Goal: Task Accomplishment & Management: Use online tool/utility

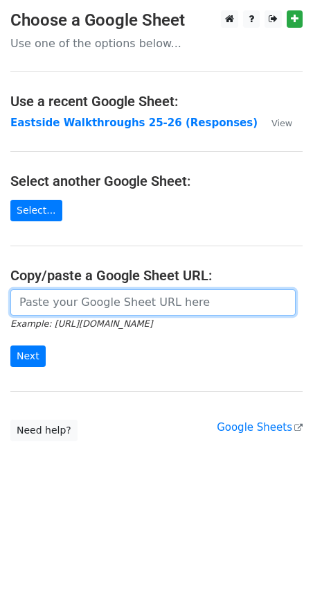
click at [154, 302] on input "url" at bounding box center [153, 302] width 286 height 26
type input "https://docs.google.com/spreadsheets/d/10iXuSUzpvbtshC79LnwLY1quUO2LbwWJx3CoDNd…"
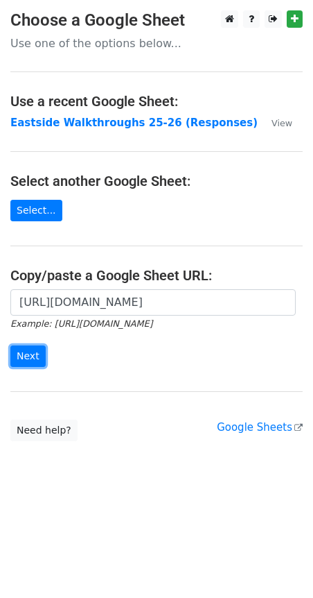
drag, startPoint x: 30, startPoint y: 351, endPoint x: 132, endPoint y: 338, distance: 103.4
click at [132, 338] on form "https://docs.google.com/spreadsheets/d/10iXuSUzpvbtshC79LnwLY1quUO2LbwWJx3CoDNd…" at bounding box center [156, 328] width 293 height 78
drag, startPoint x: 43, startPoint y: 358, endPoint x: 33, endPoint y: 356, distance: 10.5
click at [33, 356] on form "https://docs.google.com/spreadsheets/d/10iXuSUzpvbtshC79LnwLY1quUO2LbwWJx3CoDNd…" at bounding box center [156, 328] width 293 height 78
click at [33, 354] on input "Next" at bounding box center [27, 355] width 35 height 21
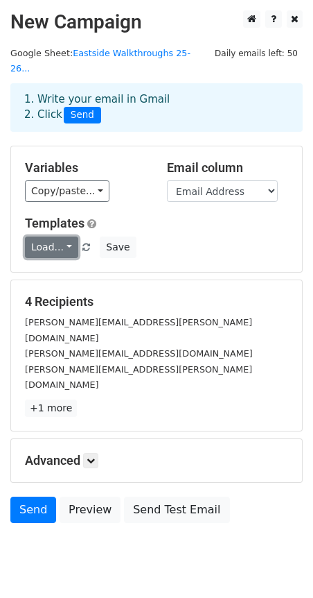
click at [58, 236] on link "Load..." at bounding box center [51, 246] width 53 height 21
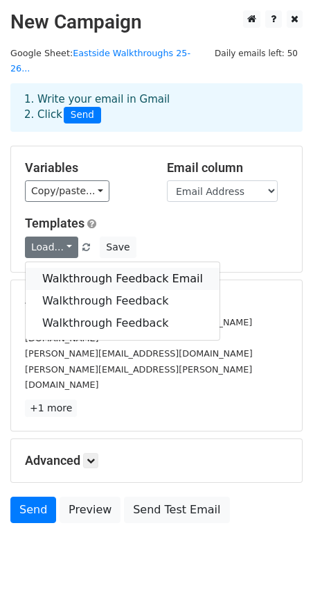
click at [61, 268] on link "Walkthrough Feedback Email" at bounding box center [123, 279] width 194 height 22
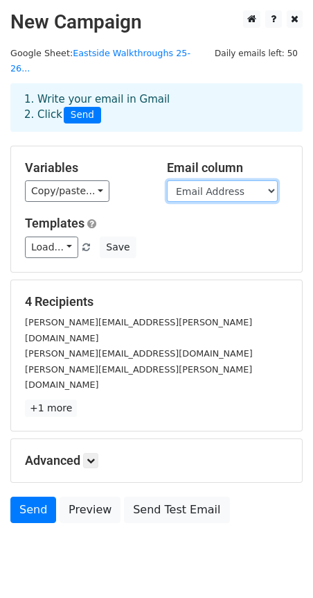
click at [213, 180] on select "Timestamp Email Address Email Grade Part of the Day Subject 2.1 Achieving Expec…" at bounding box center [222, 190] width 111 height 21
click at [125, 180] on div "Copy/paste... {{Timestamp}} {{Email Address}} {{Email}} {{Grade}} {{Part of the…" at bounding box center [85, 190] width 121 height 21
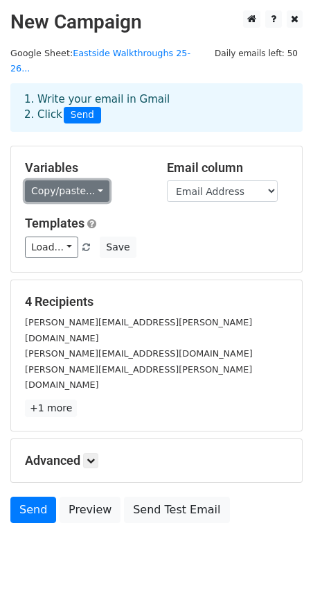
click at [76, 180] on link "Copy/paste..." at bounding box center [67, 190] width 85 height 21
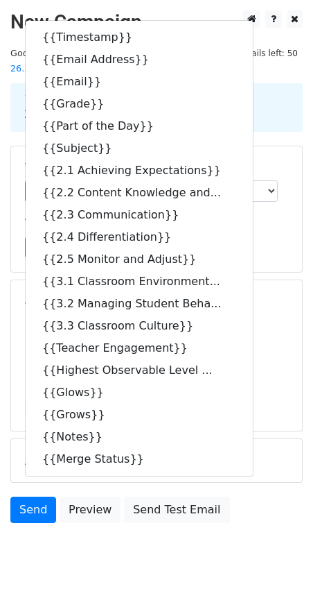
click at [245, 146] on div "Variables Copy/paste... {{Timestamp}} {{Email Address}} {{Email}} {{Grade}} {{P…" at bounding box center [156, 209] width 291 height 126
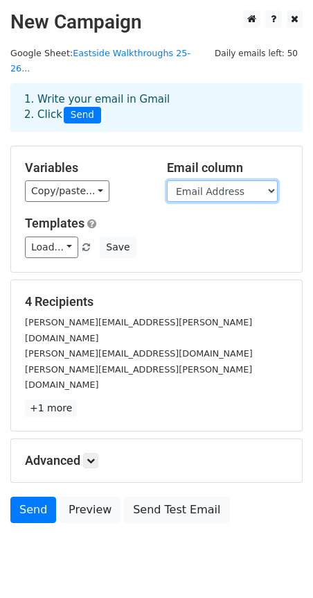
click at [216, 182] on select "Timestamp Email Address Email Grade Part of the Day Subject 2.1 Achieving Expec…" at bounding box center [222, 190] width 111 height 21
click at [139, 160] on h5 "Variables" at bounding box center [85, 167] width 121 height 15
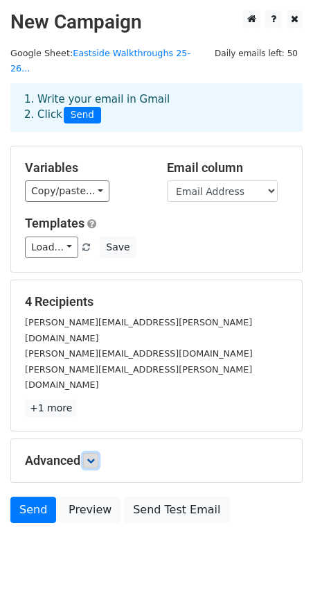
click at [95, 456] on icon at bounding box center [91, 460] width 8 height 8
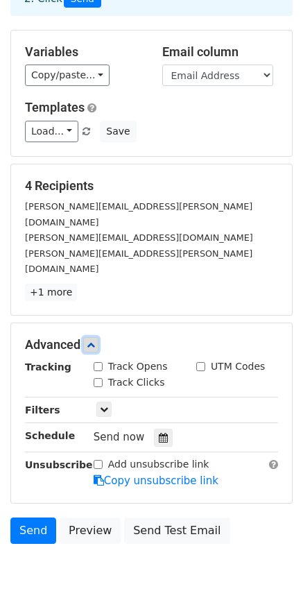
scroll to position [132, 0]
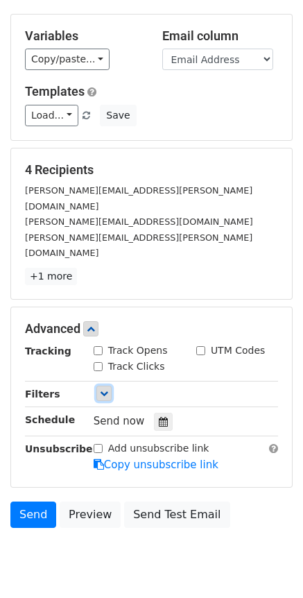
click at [101, 389] on icon at bounding box center [104, 393] width 8 height 8
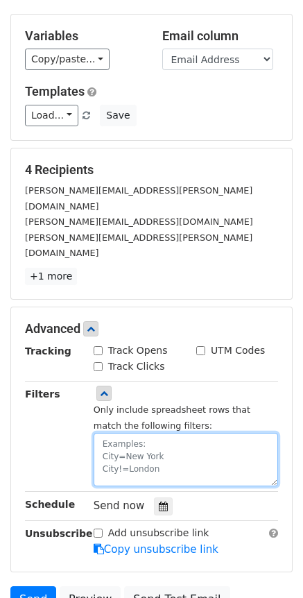
click at [150, 433] on textarea at bounding box center [186, 459] width 184 height 53
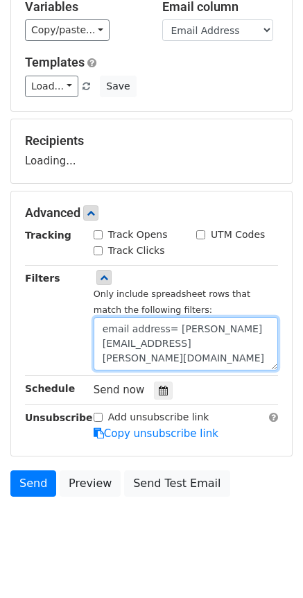
scroll to position [338, 0]
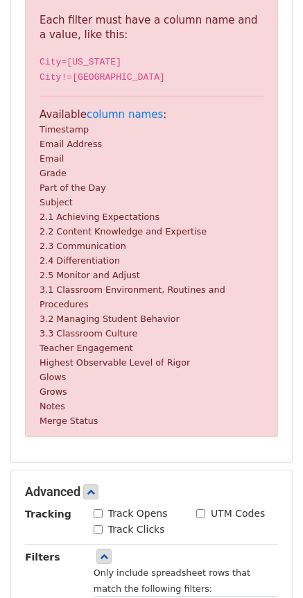
click at [225, 470] on div "Advanced Tracking Track Opens UTM Codes Track Clicks Filters Only include sprea…" at bounding box center [151, 602] width 281 height 264
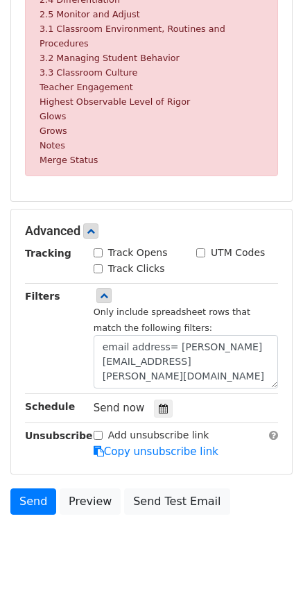
scroll to position [602, 0]
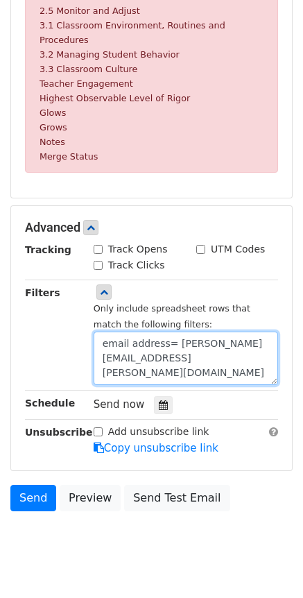
click at [132, 332] on textarea "email address= rehn.keeton@clevelandisd.org" at bounding box center [186, 358] width 184 height 53
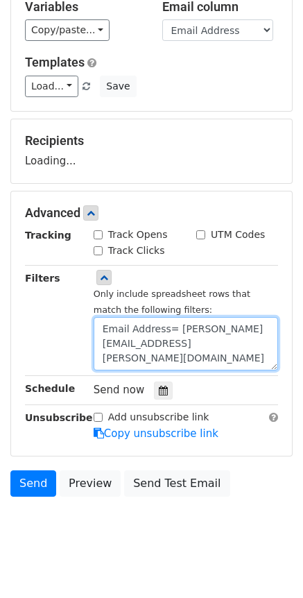
type textarea "Email Address= rehn.keeton@clevelandisd.org"
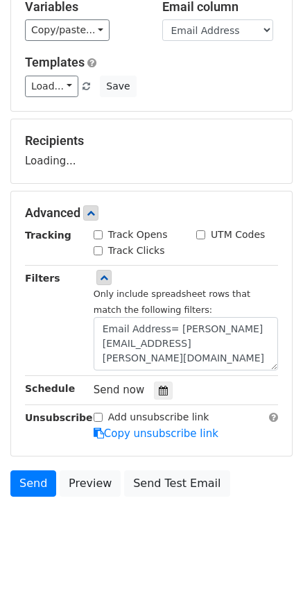
click at [76, 301] on div "Filters" at bounding box center [49, 320] width 69 height 101
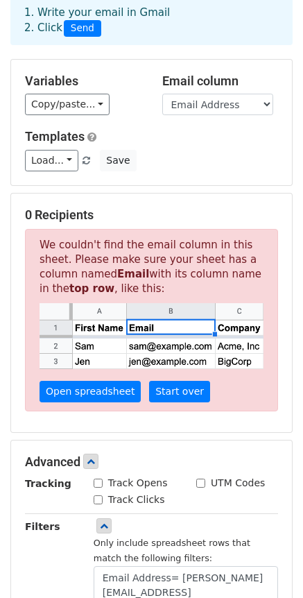
scroll to position [208, 0]
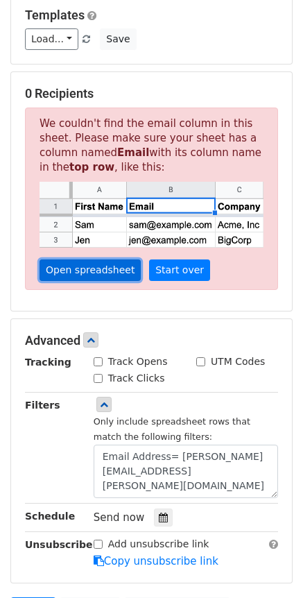
click at [96, 259] on link "Open spreadsheet" at bounding box center [90, 269] width 101 height 21
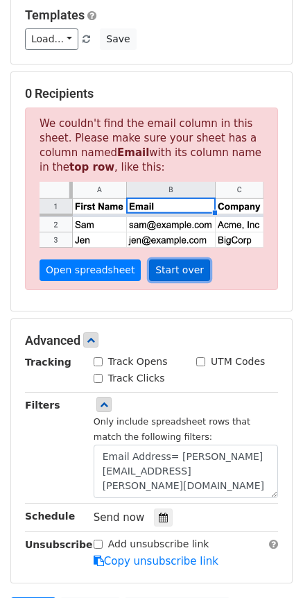
click at [175, 259] on link "Start over" at bounding box center [179, 269] width 61 height 21
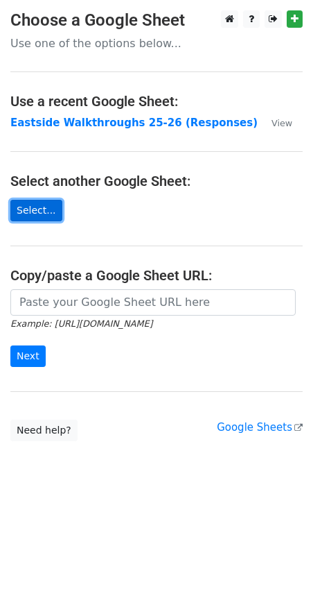
click at [32, 207] on link "Select..." at bounding box center [36, 210] width 52 height 21
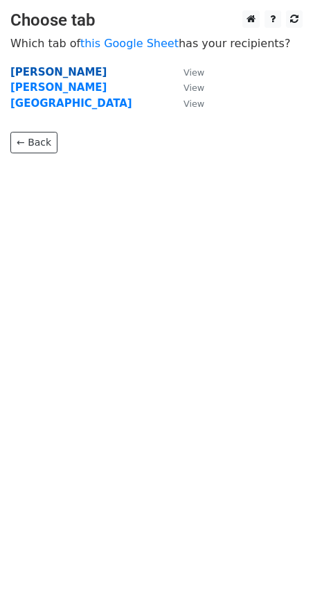
click at [35, 72] on strong "Keeton" at bounding box center [58, 72] width 96 height 12
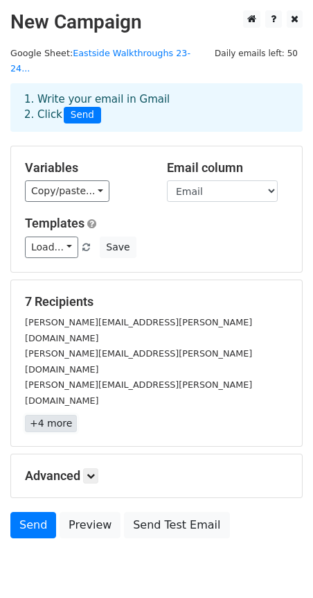
click at [46, 415] on link "+4 more" at bounding box center [51, 423] width 52 height 17
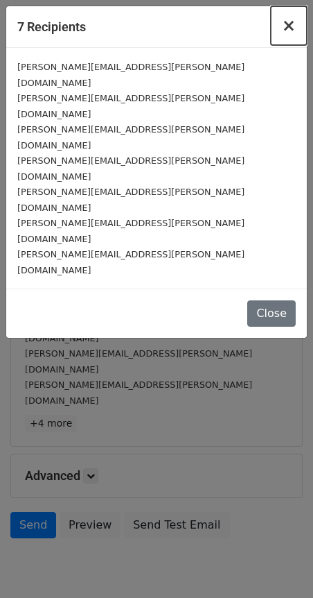
click at [287, 25] on span "×" at bounding box center [289, 25] width 14 height 19
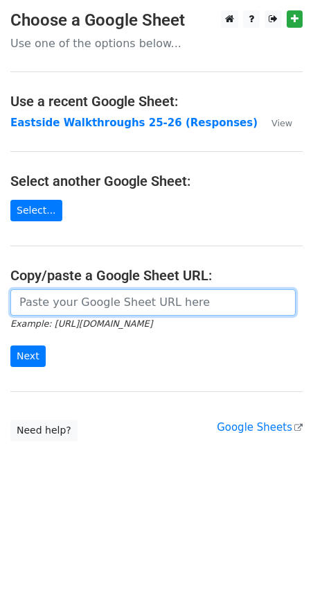
click at [60, 305] on input "url" at bounding box center [153, 302] width 286 height 26
paste input "https://docs.google.com/spreadsheets/d/10iXuSUzpvbtshC79LnwLY1quUO2LbwWJx3CoDNd…"
type input "https://docs.google.com/spreadsheets/d/10iXuSUzpvbtshC79LnwLY1quUO2LbwWJx3CoDNd…"
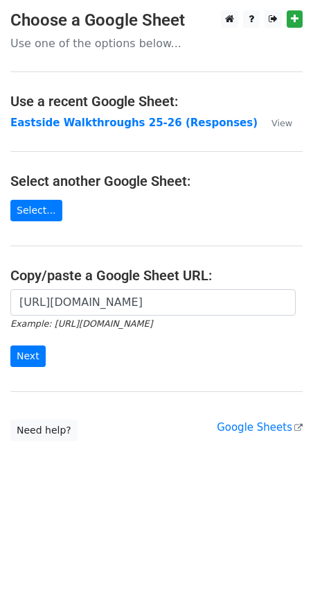
click at [209, 210] on main "Choose a Google Sheet Use one of the options below... Use a recent Google Sheet…" at bounding box center [156, 225] width 313 height 431
click at [28, 359] on input "Next" at bounding box center [27, 355] width 35 height 21
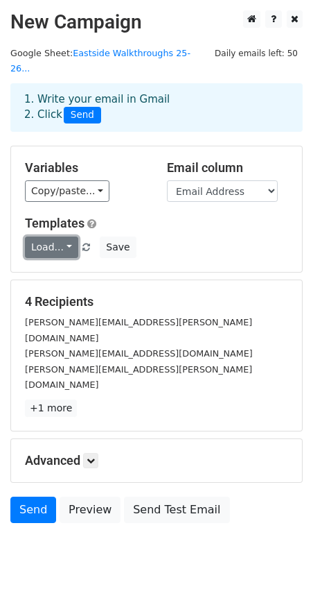
click at [60, 236] on link "Load..." at bounding box center [51, 246] width 53 height 21
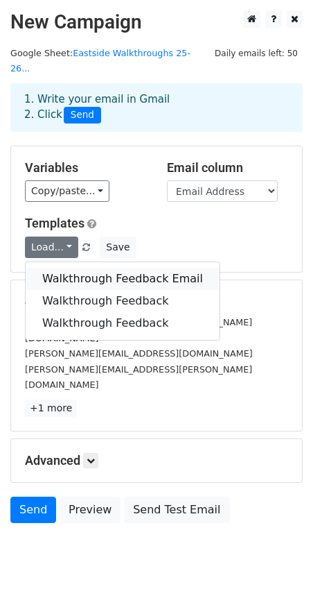
click at [100, 268] on link "Walkthrough Feedback Email" at bounding box center [123, 279] width 194 height 22
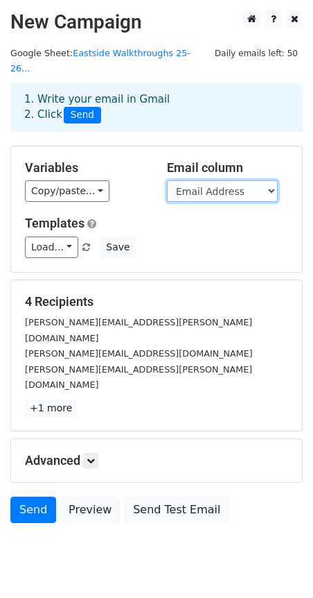
click at [202, 180] on select "Timestamp Email Address Email Grade Part of the Day Subject 2.1 Achieving Expec…" at bounding box center [222, 190] width 111 height 21
click at [167, 180] on select "Timestamp Email Address Email Grade Part of the Day Subject 2.1 Achieving Expec…" at bounding box center [222, 190] width 111 height 21
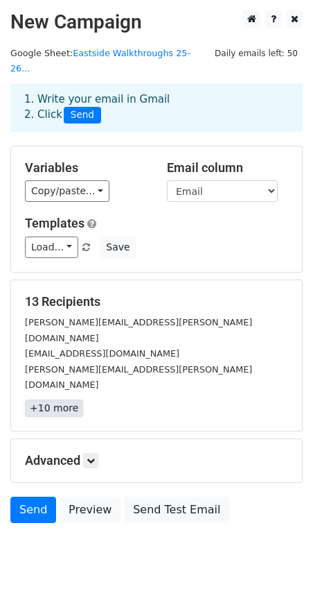
click at [62, 399] on link "+10 more" at bounding box center [54, 407] width 58 height 17
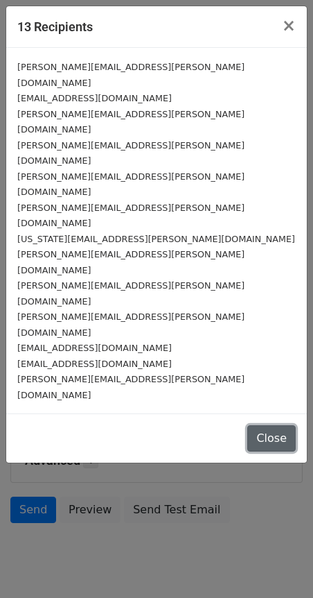
click at [274, 425] on button "Close" at bounding box center [272, 438] width 49 height 26
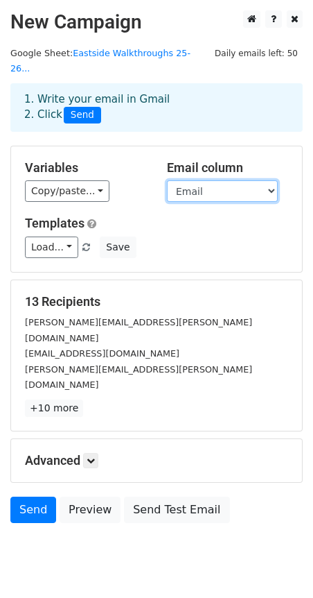
click at [214, 180] on select "Timestamp Email Address Email Grade Part of the Day Subject 2.1 Achieving Expec…" at bounding box center [222, 190] width 111 height 21
select select "Email Address"
click at [167, 180] on select "Timestamp Email Address Email Grade Part of the Day Subject 2.1 Achieving Expec…" at bounding box center [222, 190] width 111 height 21
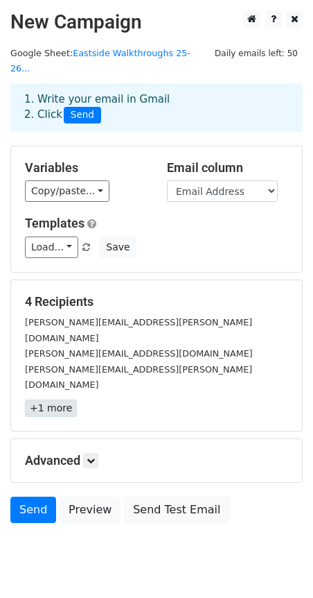
click at [51, 399] on link "+1 more" at bounding box center [51, 407] width 52 height 17
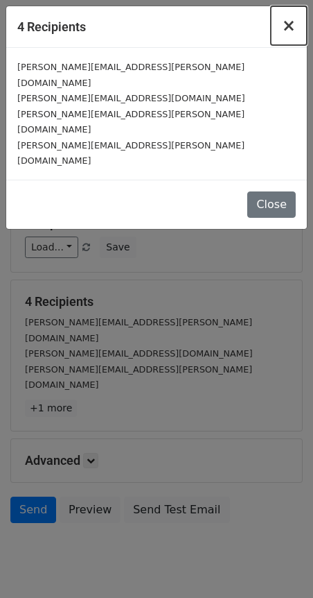
click at [291, 22] on span "×" at bounding box center [289, 25] width 14 height 19
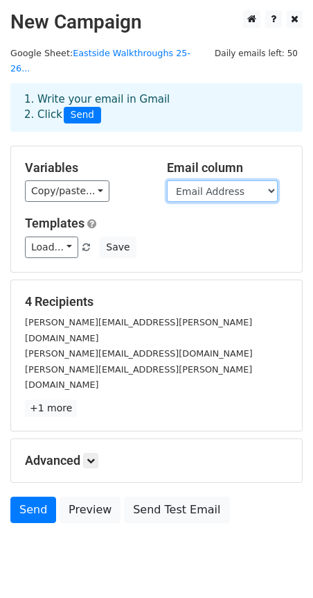
click at [230, 181] on select "Timestamp Email Address Email Grade Part of the Day Subject 2.1 Achieving Expec…" at bounding box center [222, 190] width 111 height 21
click at [167, 180] on select "Timestamp Email Address Email Grade Part of the Day Subject 2.1 Achieving Expec…" at bounding box center [222, 190] width 111 height 21
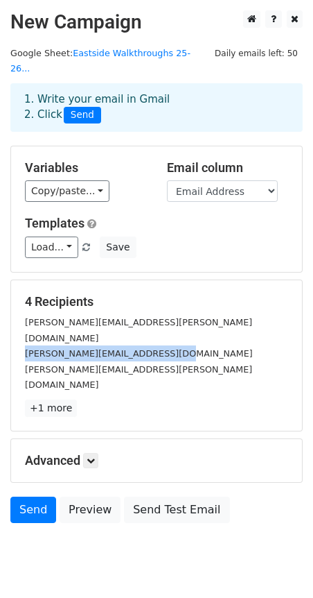
drag, startPoint x: 164, startPoint y: 321, endPoint x: -8, endPoint y: 315, distance: 172.1
click at [0, 315] on html "New Campaign Daily emails left: 50 Google Sheet: Eastside Walkthroughs 25-26...…" at bounding box center [156, 320] width 313 height 641
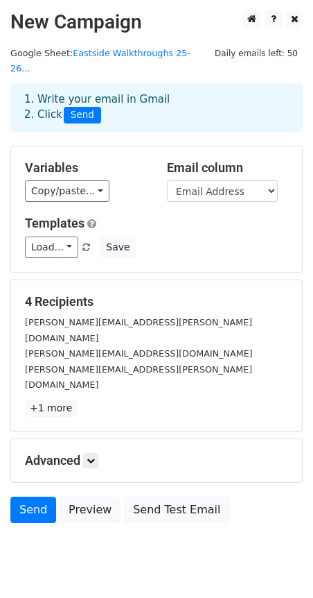
click at [148, 174] on div "Variables Copy/paste... {{Timestamp}} {{Email Address}} {{Email}} {{Grade}} {{P…" at bounding box center [86, 181] width 142 height 42
click at [94, 453] on link at bounding box center [90, 460] width 15 height 15
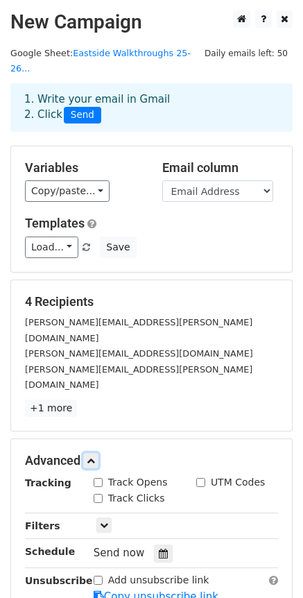
scroll to position [69, 0]
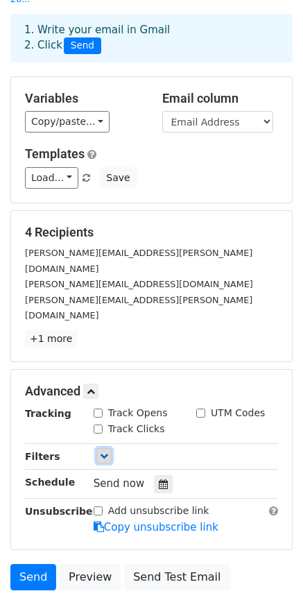
click at [104, 451] on icon at bounding box center [104, 455] width 8 height 8
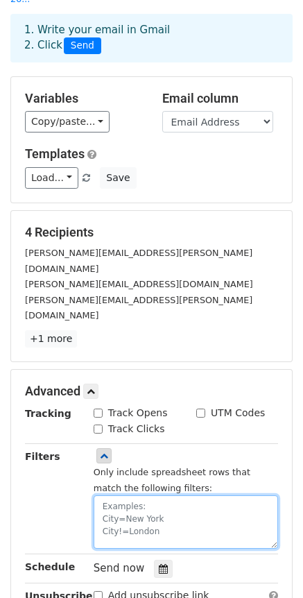
click at [133, 495] on textarea at bounding box center [186, 521] width 184 height 53
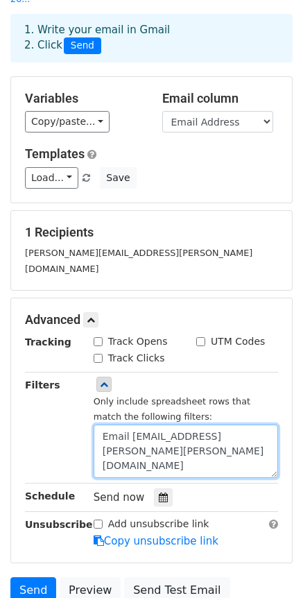
type textarea "Email [EMAIL_ADDRESS][PERSON_NAME][PERSON_NAME][DOMAIN_NAME]"
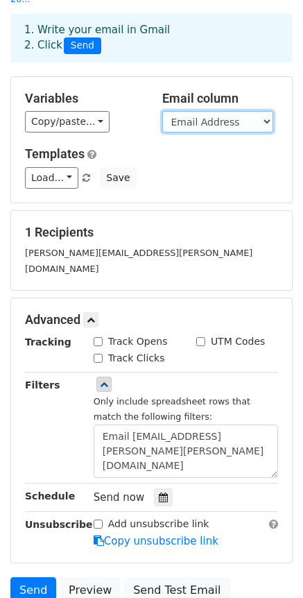
click at [212, 111] on select "Timestamp Email Address Email Grade Part of the Day Subject 2.1 Achieving Expec…" at bounding box center [217, 121] width 111 height 21
select select "Email"
click at [162, 111] on select "Timestamp Email Address Email Grade Part of the Day Subject 2.1 Achieving Expec…" at bounding box center [217, 121] width 111 height 21
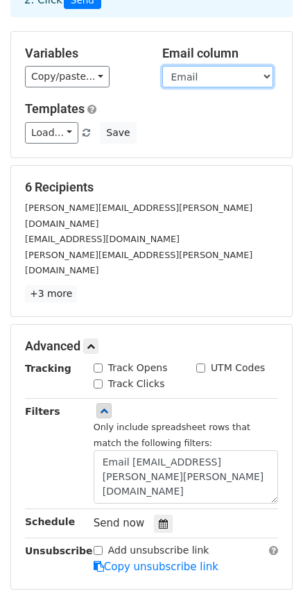
scroll to position [139, 0]
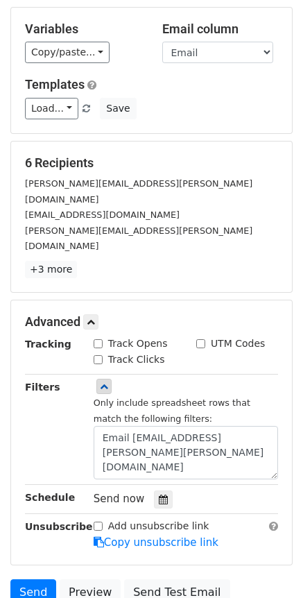
click at [96, 339] on input "Track Opens" at bounding box center [98, 343] width 9 height 9
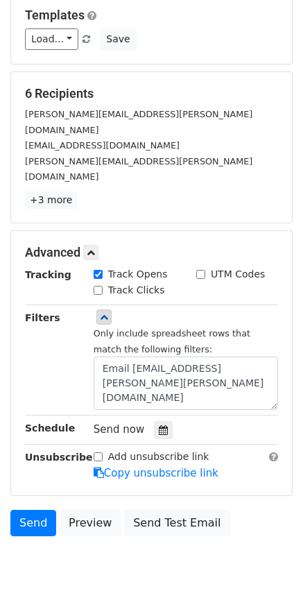
click at [98, 270] on input "Track Opens" at bounding box center [98, 274] width 9 height 9
checkbox input "false"
click at [52, 191] on link "+3 more" at bounding box center [51, 199] width 52 height 17
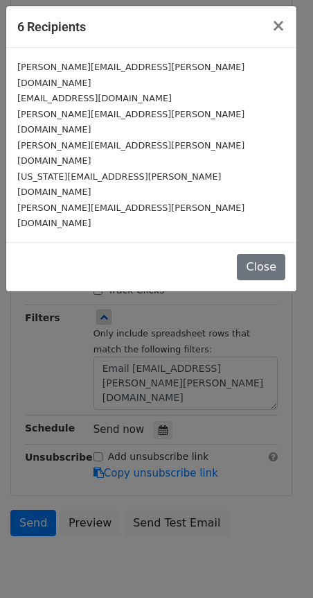
click at [143, 203] on small "valerie.svoboda@clevelandisd.org" at bounding box center [130, 216] width 227 height 26
click at [164, 200] on div "valerie.svoboda@clevelandisd.org" at bounding box center [151, 215] width 268 height 31
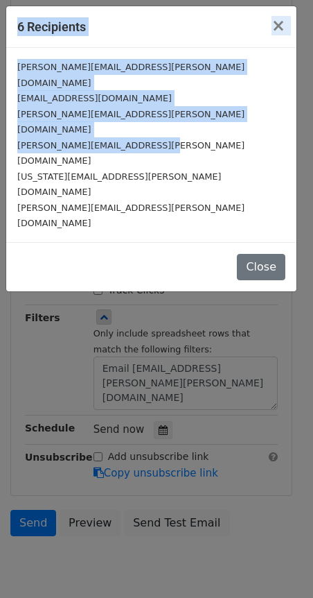
drag, startPoint x: 139, startPoint y: 114, endPoint x: -6, endPoint y: 109, distance: 144.3
click at [0, 109] on html "New Campaign Daily emails left: 50 Google Sheet: Eastside Walkthroughs 25-26...…" at bounding box center [156, 223] width 313 height 862
click at [282, 31] on span "×" at bounding box center [279, 25] width 14 height 19
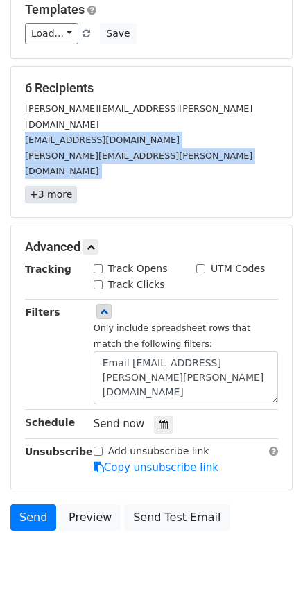
scroll to position [216, 0]
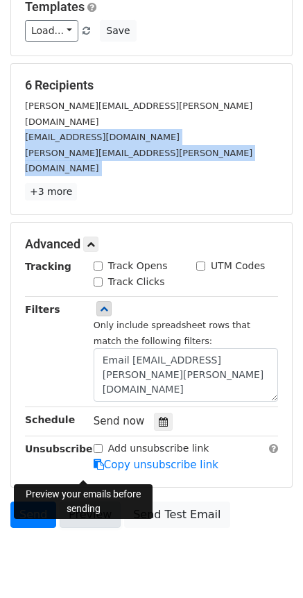
click at [82, 501] on link "Preview" at bounding box center [90, 514] width 61 height 26
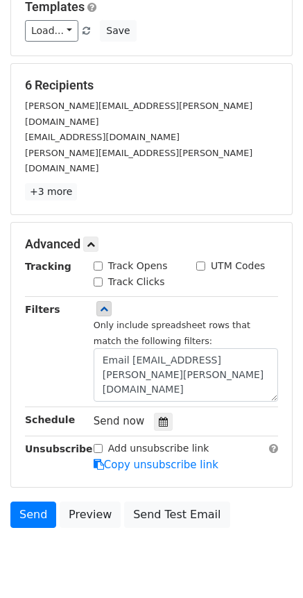
click at [34, 313] on div "Filters" at bounding box center [49, 352] width 69 height 101
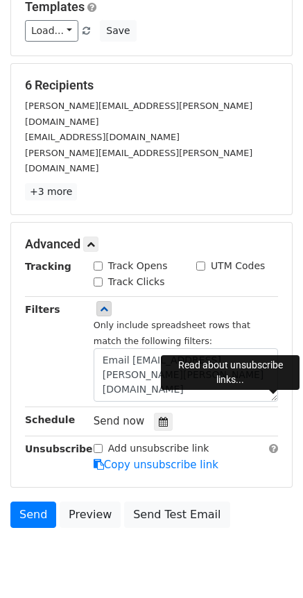
click at [273, 443] on span at bounding box center [273, 448] width 9 height 10
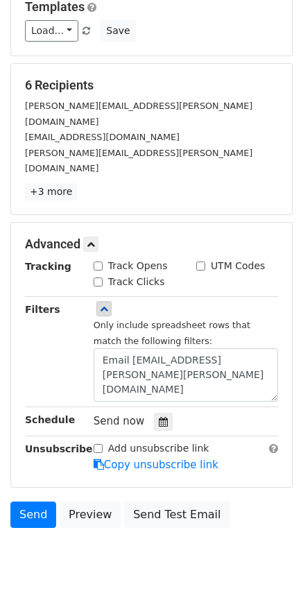
click at [259, 431] on div "Advanced Tracking Track Opens UTM Codes Track Clicks Filters Only include sprea…" at bounding box center [151, 355] width 281 height 264
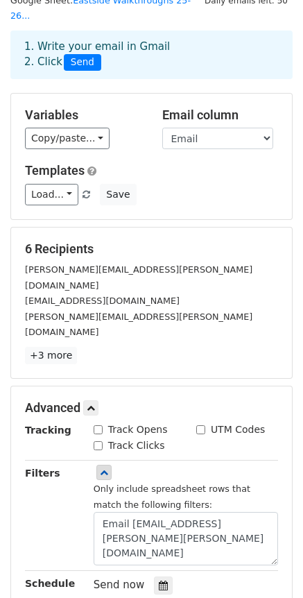
scroll to position [208, 0]
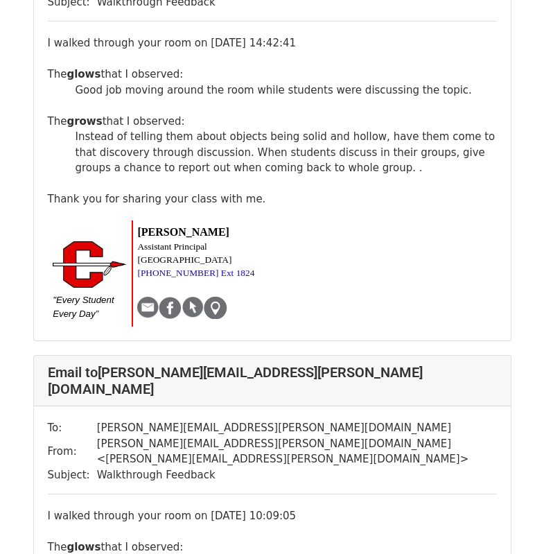
scroll to position [832, 0]
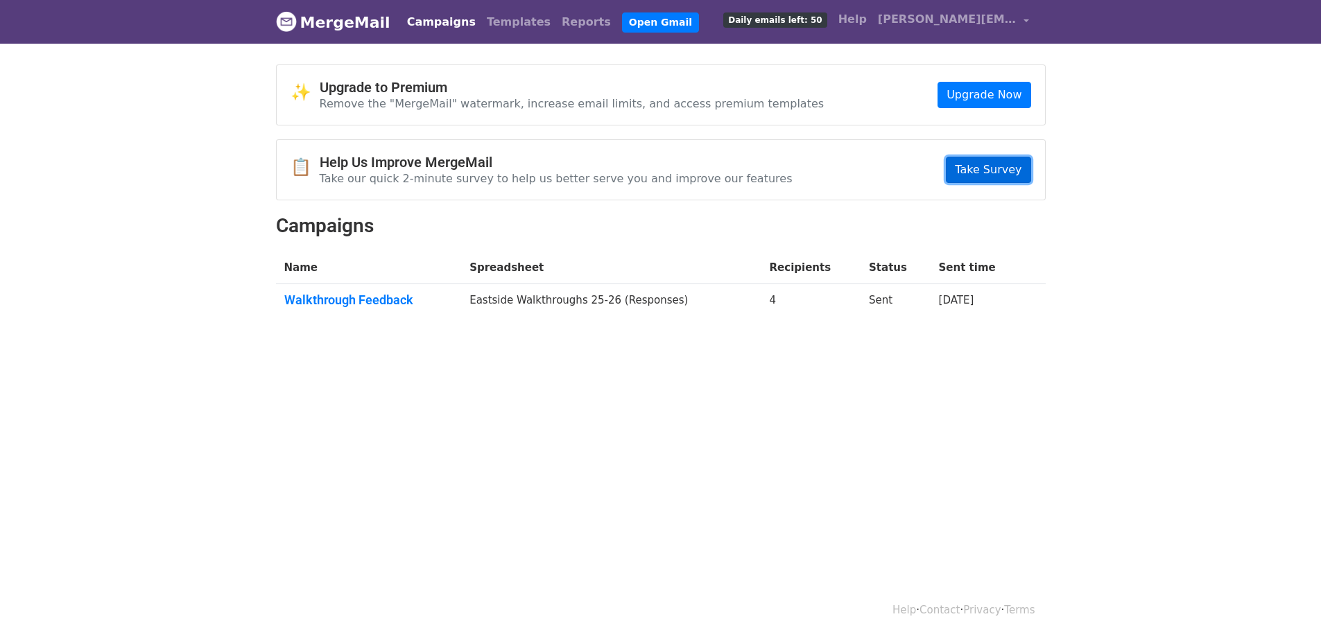
click at [976, 180] on link "Take Survey" at bounding box center [988, 170] width 85 height 26
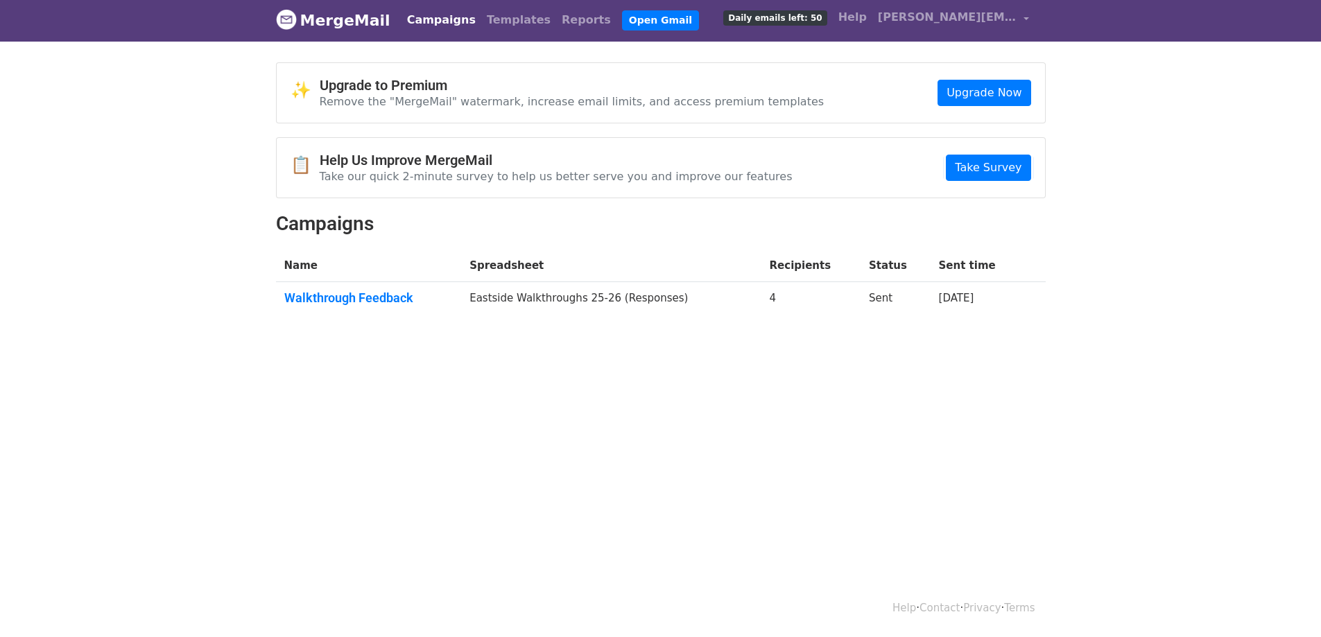
click at [947, 589] on div "Help · Contact · Privacy · Terms" at bounding box center [661, 609] width 791 height 58
click at [556, 19] on link "Reports" at bounding box center [586, 20] width 60 height 28
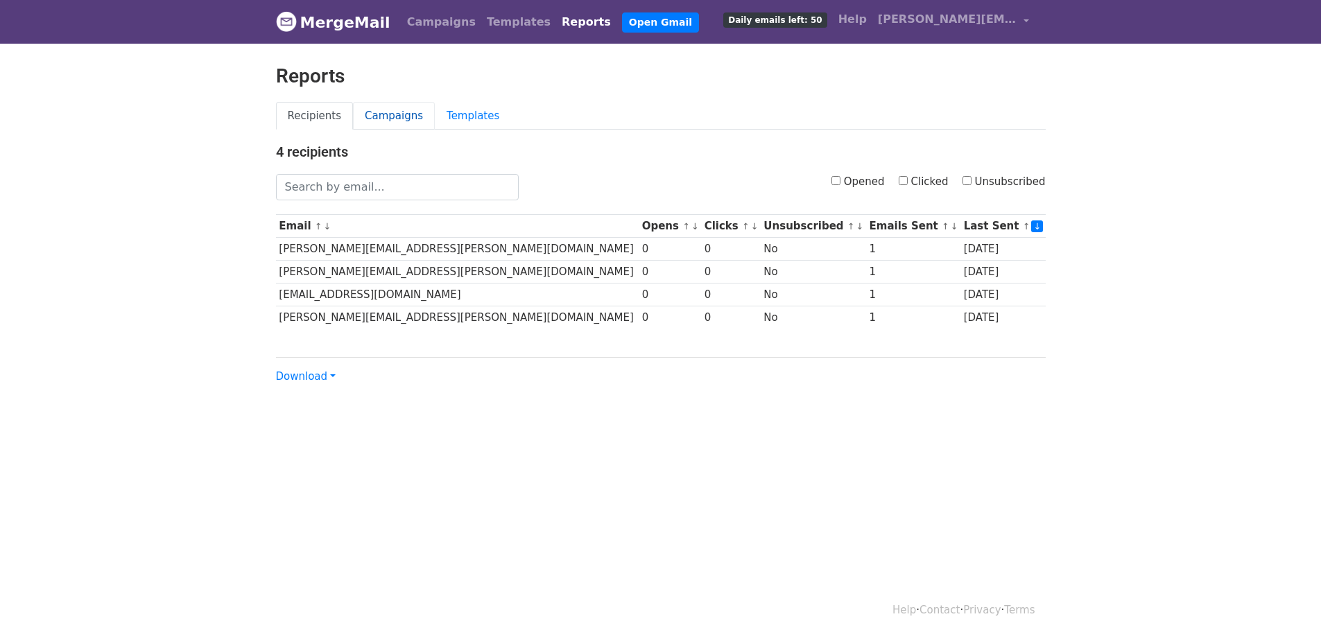
click at [371, 123] on link "Campaigns" at bounding box center [394, 116] width 82 height 28
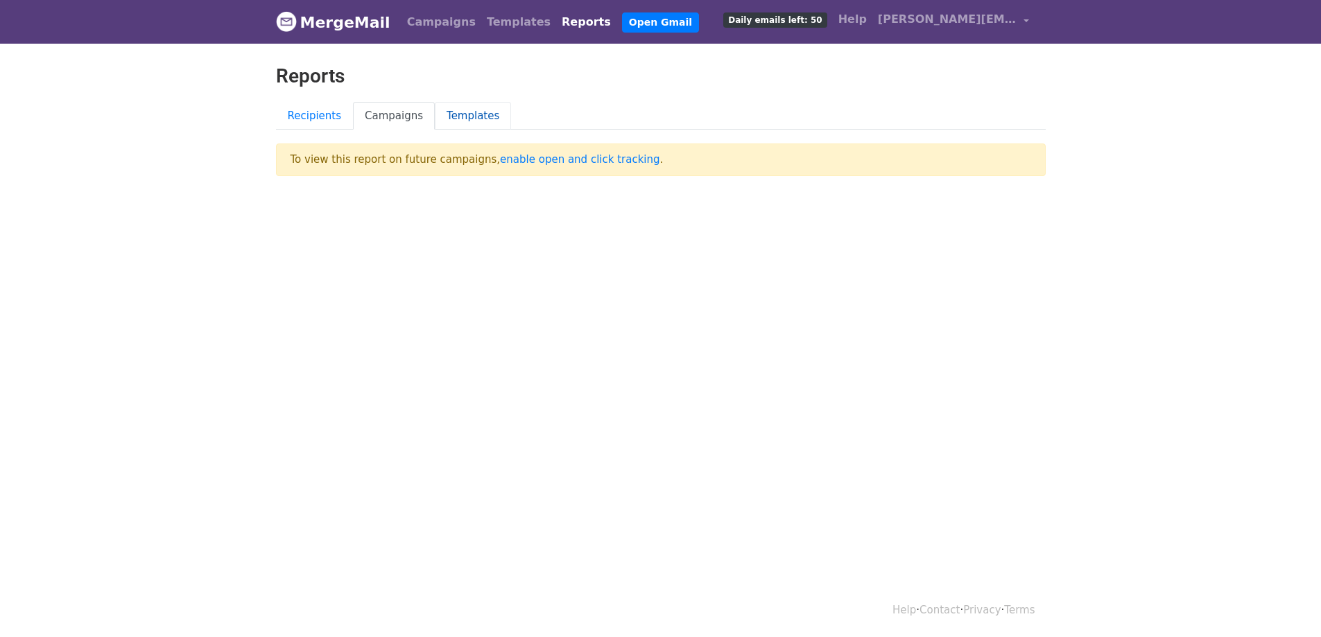
click at [442, 111] on link "Templates" at bounding box center [473, 116] width 76 height 28
drag, startPoint x: 442, startPoint y: 111, endPoint x: 471, endPoint y: 135, distance: 37.5
click at [441, 111] on link "Templates" at bounding box center [473, 116] width 76 height 28
drag, startPoint x: 0, startPoint y: 0, endPoint x: 513, endPoint y: 167, distance: 539.1
click at [513, 167] on p "To view this report on future campaigns, enable open and click tracking ." at bounding box center [661, 160] width 770 height 33
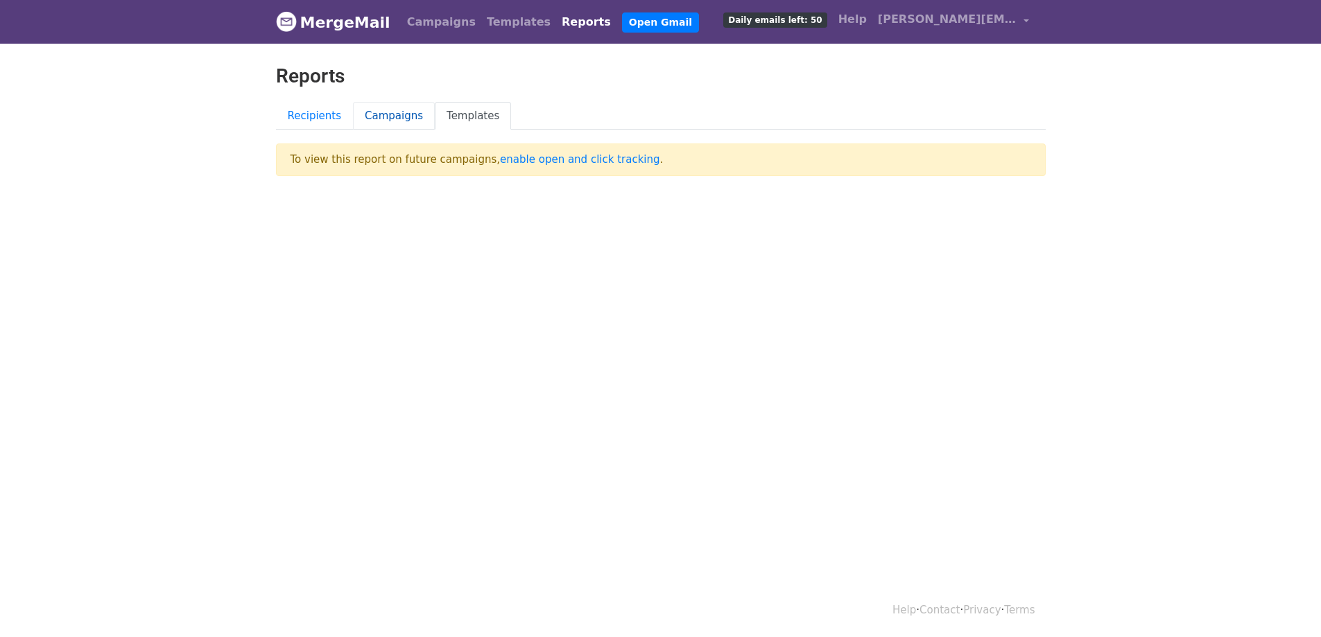
click at [386, 112] on link "Campaigns" at bounding box center [394, 116] width 82 height 28
click at [441, 113] on link "Templates" at bounding box center [473, 116] width 76 height 28
click at [550, 162] on link "enable open and click tracking" at bounding box center [580, 159] width 160 height 12
drag, startPoint x: 655, startPoint y: 67, endPoint x: 612, endPoint y: 83, distance: 46.3
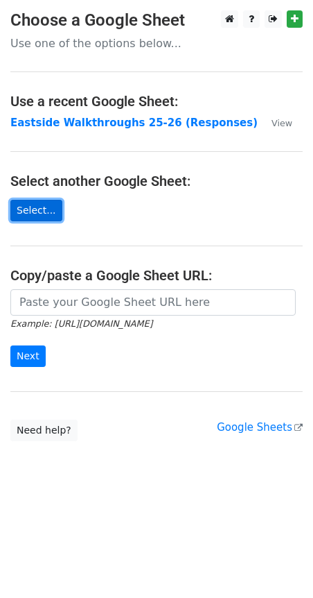
click at [37, 215] on link "Select..." at bounding box center [36, 210] width 52 height 21
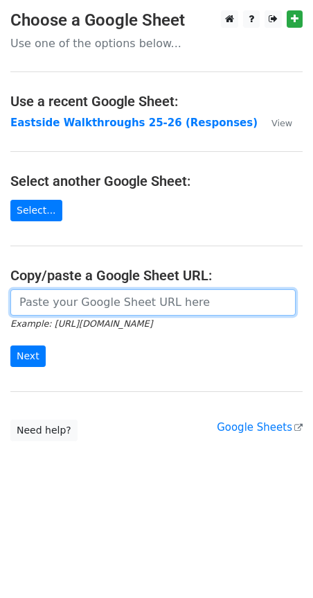
click at [138, 295] on input "url" at bounding box center [153, 302] width 286 height 26
paste input "[URL][DOMAIN_NAME]"
type input "[URL][DOMAIN_NAME]"
click at [10, 345] on input "Next" at bounding box center [27, 355] width 35 height 21
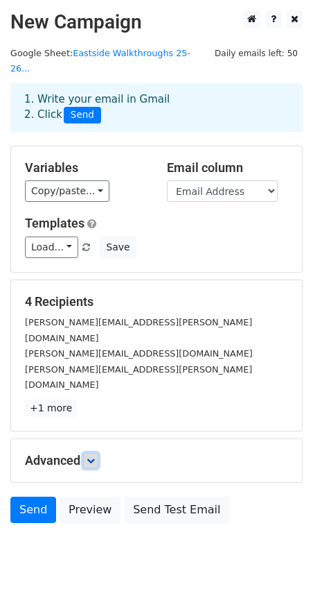
click at [95, 456] on icon at bounding box center [91, 460] width 8 height 8
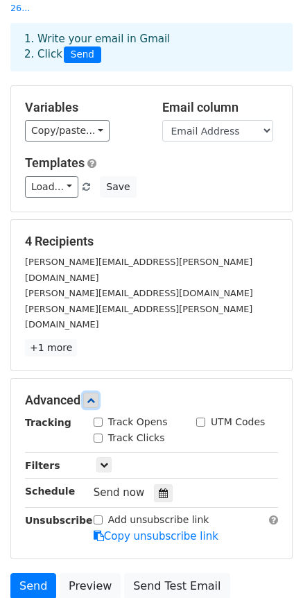
scroll to position [132, 0]
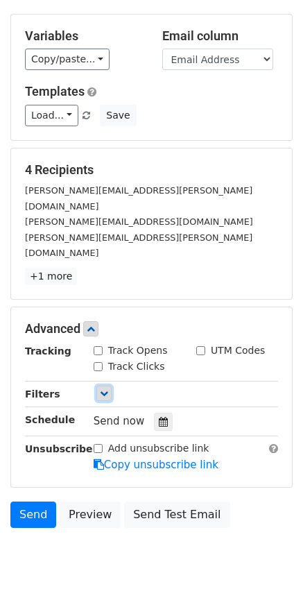
click at [104, 389] on icon at bounding box center [104, 393] width 8 height 8
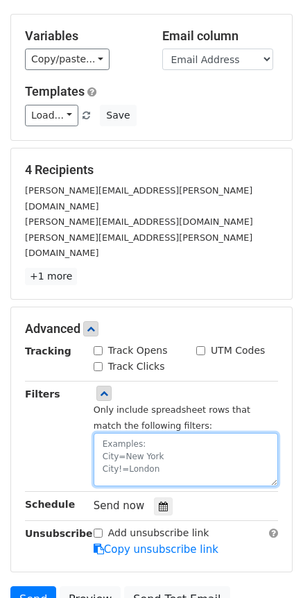
click at [141, 433] on textarea at bounding box center [186, 459] width 184 height 53
type textarea "e"
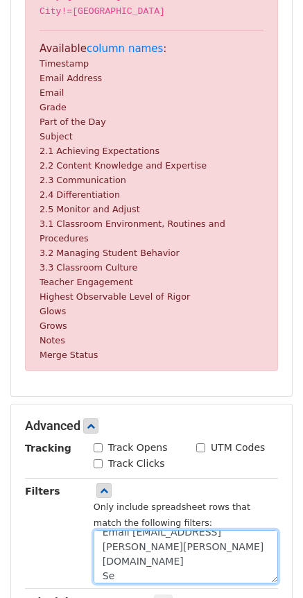
scroll to position [438, 0]
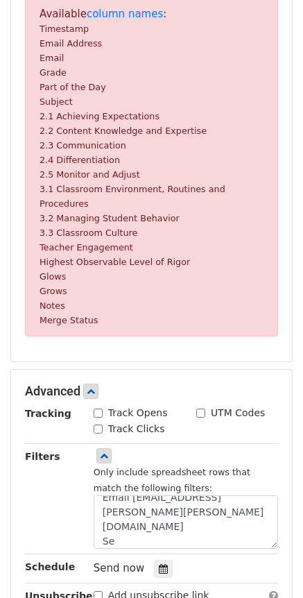
click at [82, 315] on small "Merge Status" at bounding box center [69, 320] width 58 height 10
click at [108, 320] on div "Invalid filter Sorry, the filter you've used isn't valid. Each filter must have…" at bounding box center [151, 101] width 281 height 519
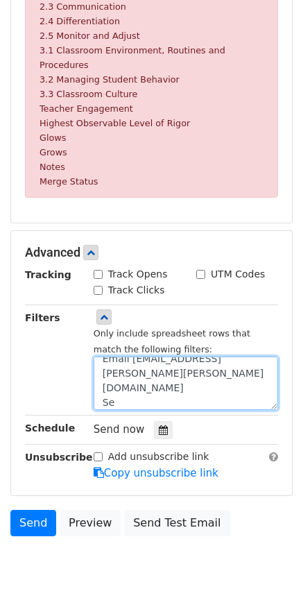
scroll to position [15, 0]
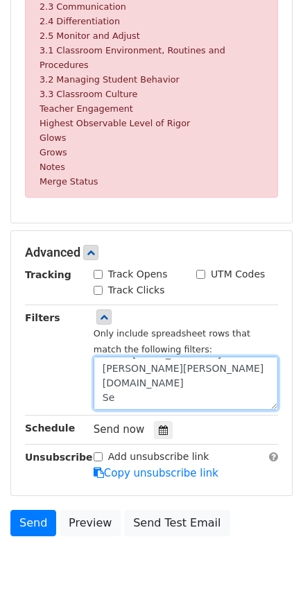
drag, startPoint x: 160, startPoint y: 371, endPoint x: 83, endPoint y: 366, distance: 76.4
click at [83, 366] on div "Only include spreadsheet rows that match the following filters: Email Address=r…" at bounding box center [185, 360] width 205 height 101
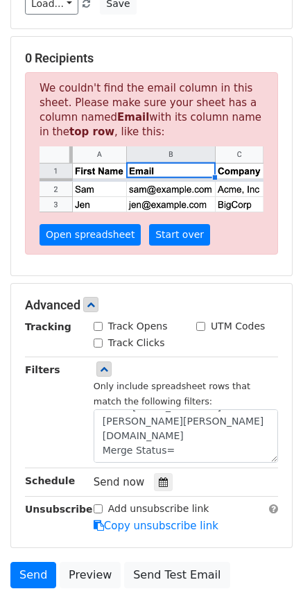
scroll to position [266, 0]
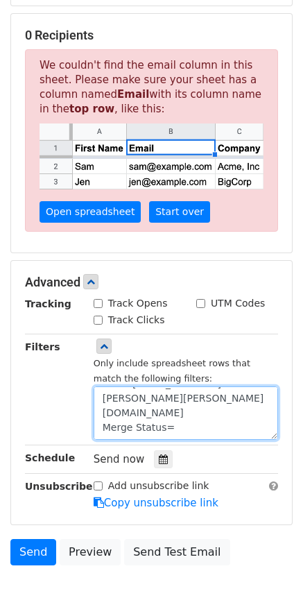
click at [180, 415] on textarea "Email Address=rehn.keeton@clevelandisd.org Merge Status=" at bounding box center [186, 412] width 184 height 53
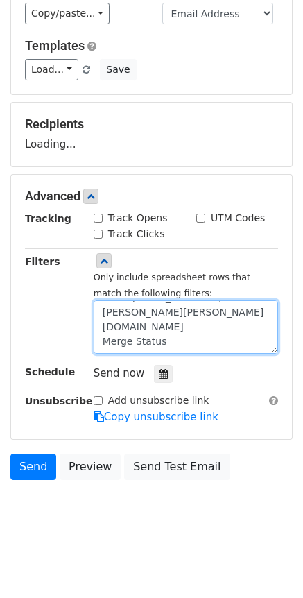
scroll to position [161, 0]
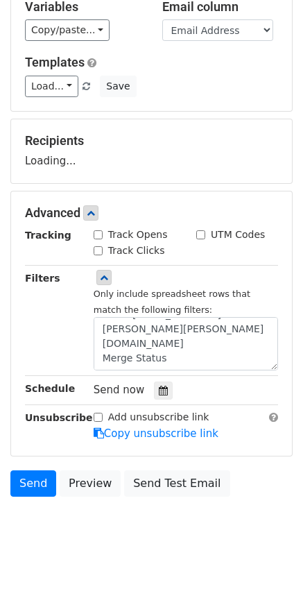
click at [44, 381] on div "Schedule" at bounding box center [49, 390] width 69 height 19
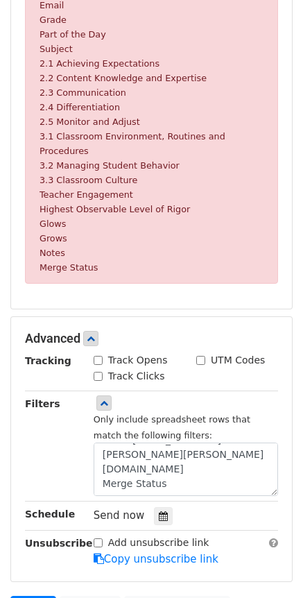
scroll to position [577, 0]
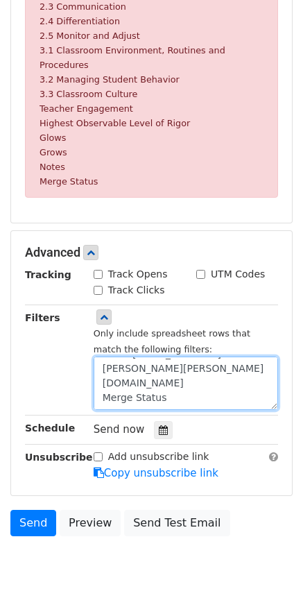
click at [191, 366] on textarea "Email Address=rehn.keeton@clevelandisd.org Merge Status" at bounding box center [186, 382] width 184 height 53
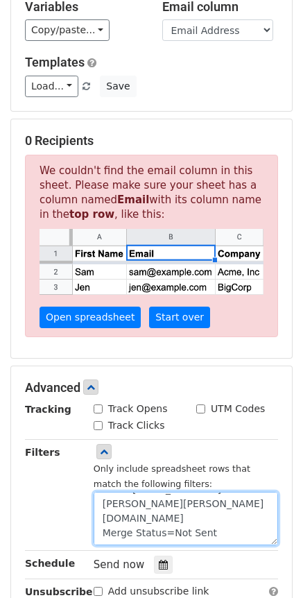
scroll to position [336, 0]
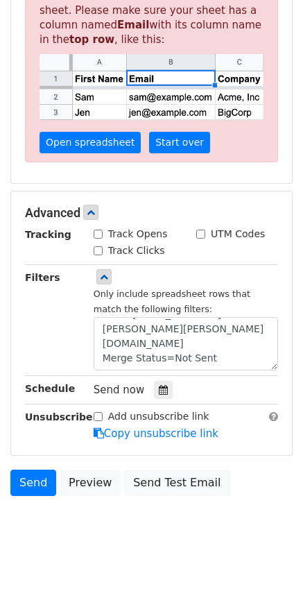
click at [21, 314] on div "Filters" at bounding box center [49, 320] width 69 height 101
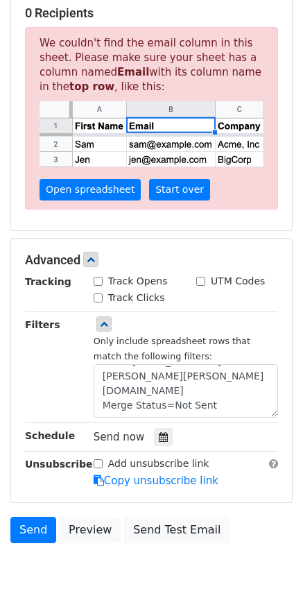
scroll to position [266, 0]
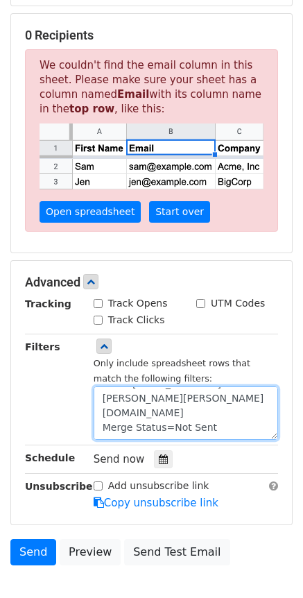
drag, startPoint x: 216, startPoint y: 411, endPoint x: 177, endPoint y: 422, distance: 41.1
click at [177, 422] on textarea "Email Address=rehn.keeton@clevelandisd.org Merge Status=Not Sent" at bounding box center [186, 412] width 184 height 53
click at [210, 411] on textarea "Email Address=rehn.keeton@clevelandisd.org Merge Status=No" at bounding box center [186, 412] width 184 height 53
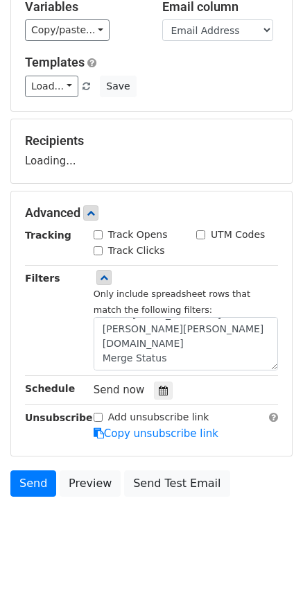
click at [243, 410] on div "Add unsubscribe link Copy unsubscribe link" at bounding box center [185, 426] width 205 height 32
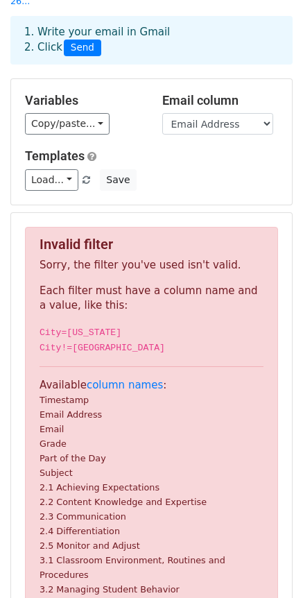
scroll to position [47, 0]
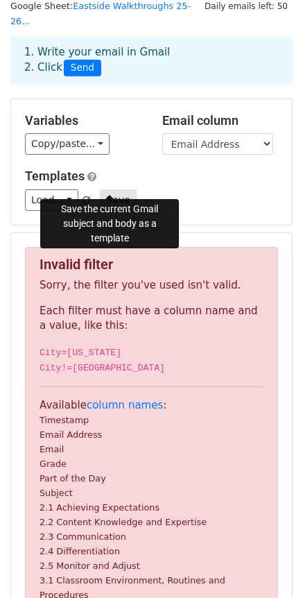
click at [106, 189] on button "Save" at bounding box center [118, 199] width 36 height 21
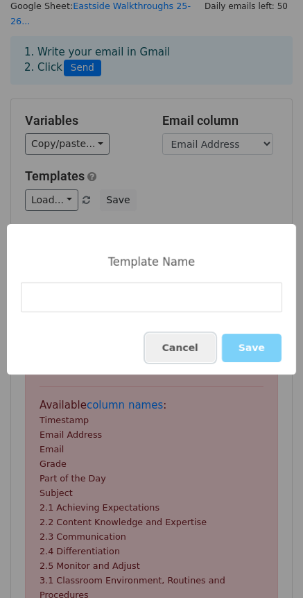
drag, startPoint x: 203, startPoint y: 352, endPoint x: 190, endPoint y: 341, distance: 17.2
click at [199, 351] on button "Cancel" at bounding box center [180, 348] width 69 height 28
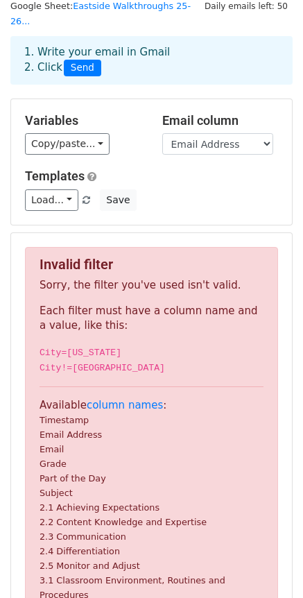
click at [75, 193] on span "Load... Walkthrough Feedback Email Walkthrough Feedback Walkthrough Feedback" at bounding box center [59, 199] width 68 height 12
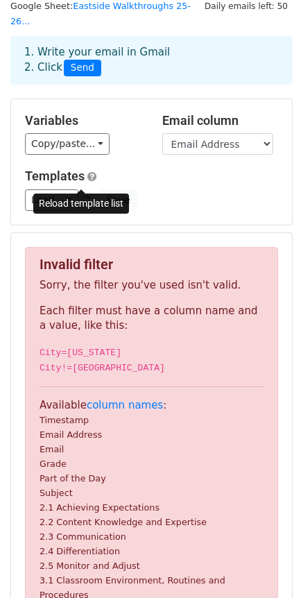
click at [83, 195] on link at bounding box center [87, 200] width 12 height 10
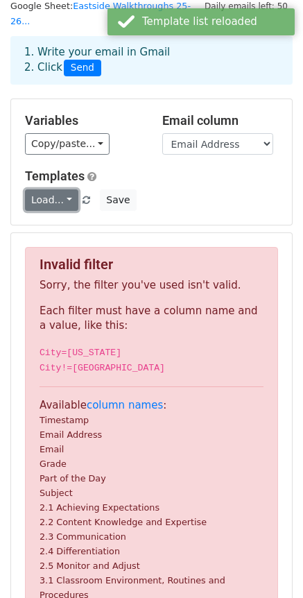
click at [53, 189] on link "Load..." at bounding box center [51, 199] width 53 height 21
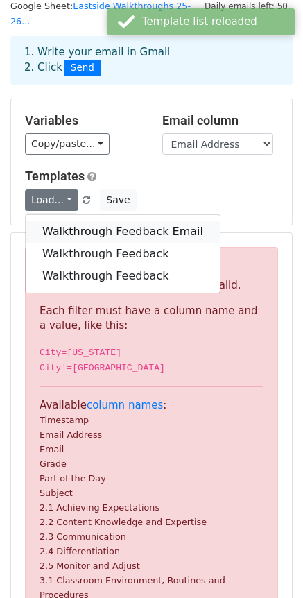
click at [78, 221] on link "Walkthrough Feedback Email" at bounding box center [123, 232] width 194 height 22
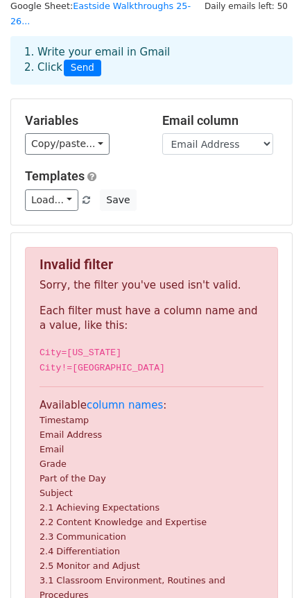
click at [191, 199] on div "Variables Copy/paste... {{Timestamp}} {{Email Address}} {{Email}} {{Grade}} {{P…" at bounding box center [151, 162] width 281 height 126
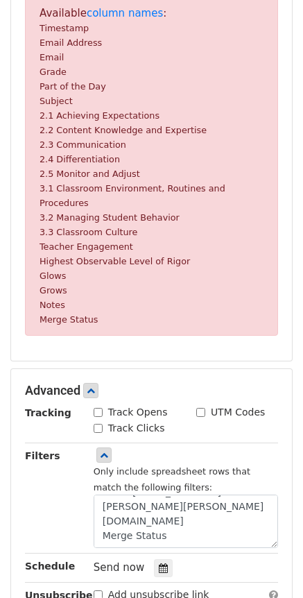
scroll to position [463, 0]
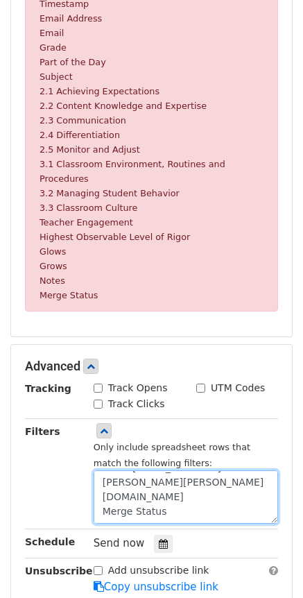
click at [174, 474] on textarea "Email Address=rehn.keeton@clevelandisd.org Merge Status" at bounding box center [186, 496] width 184 height 53
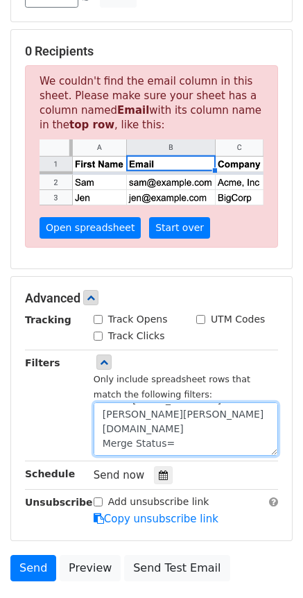
scroll to position [336, 0]
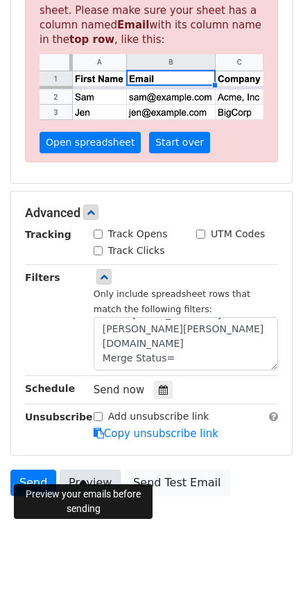
click at [83, 470] on link "Preview" at bounding box center [90, 483] width 61 height 26
click at [86, 470] on link "Preview" at bounding box center [90, 483] width 61 height 26
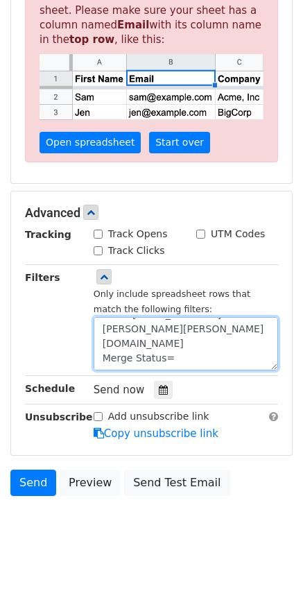
click at [135, 334] on textarea "Email Address=rehn.keeton@clevelandisd.org Merge Status=" at bounding box center [186, 343] width 184 height 53
click at [138, 327] on textarea "Email Address=rehn.keeton@clevelandisd.org Merge Status=" at bounding box center [186, 343] width 184 height 53
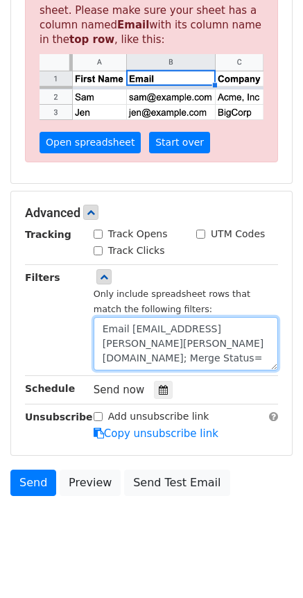
click at [185, 341] on textarea "Email Address=rehn.keeton@clevelandisd.org; Merge Status=" at bounding box center [186, 343] width 184 height 53
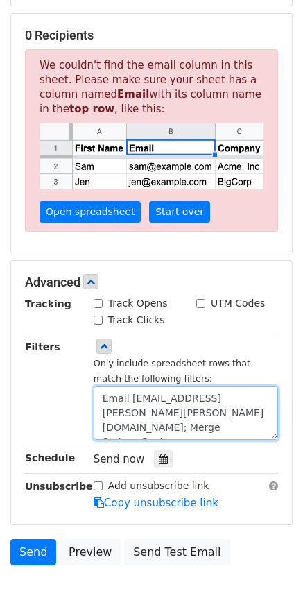
click at [112, 411] on textarea "Email Address=rehn.keeton@clevelandisd.org; Merge Status=Sent" at bounding box center [186, 412] width 184 height 53
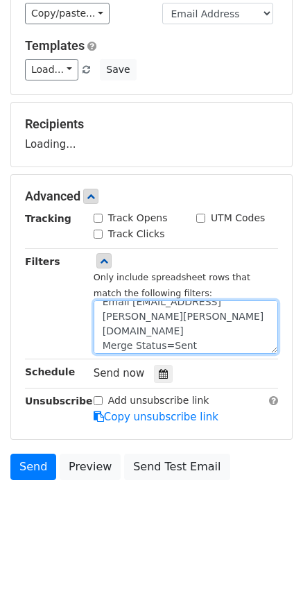
scroll to position [161, 0]
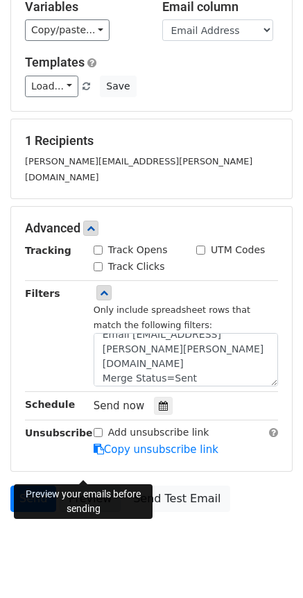
click at [90, 485] on link "Preview" at bounding box center [90, 498] width 61 height 26
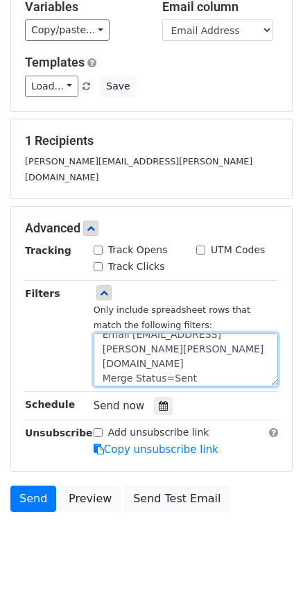
click at [189, 337] on textarea "Email Address=rehn.keeton@clevelandisd.org Merge Status=Sent" at bounding box center [186, 359] width 184 height 53
click at [193, 345] on textarea "Email Address=rehn.keeton@clevelandisd.org Merge Status=Sent" at bounding box center [186, 359] width 184 height 53
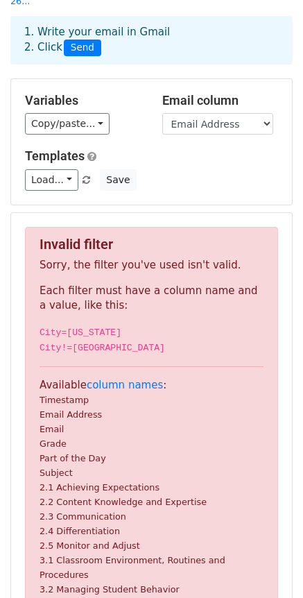
scroll to position [92, 0]
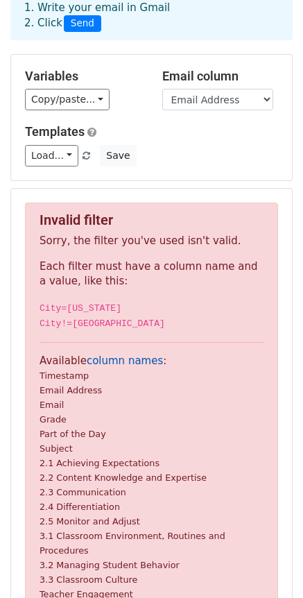
click at [137, 354] on link "column names" at bounding box center [125, 360] width 76 height 12
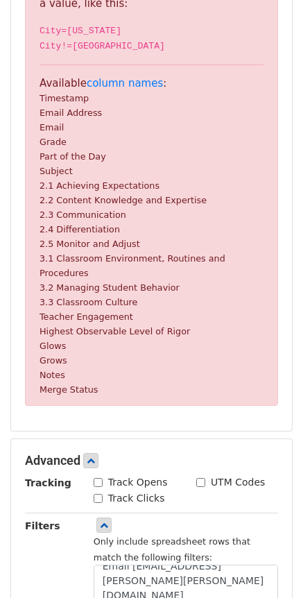
scroll to position [508, 0]
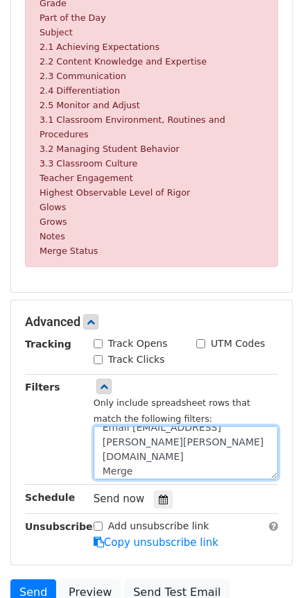
click at [146, 438] on textarea "Email Address=rehn.keeton@clevelandisd.org Merge" at bounding box center [186, 452] width 184 height 53
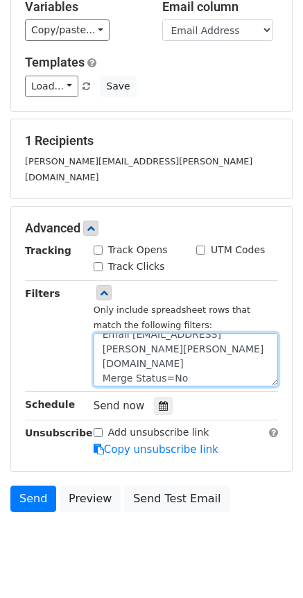
scroll to position [92, 0]
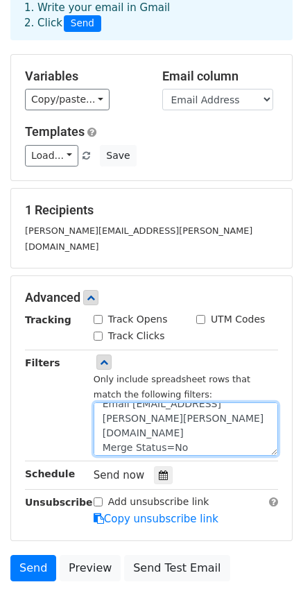
type textarea "Email Address=rehn.keeton@clevelandisd.org Merge Status=No"
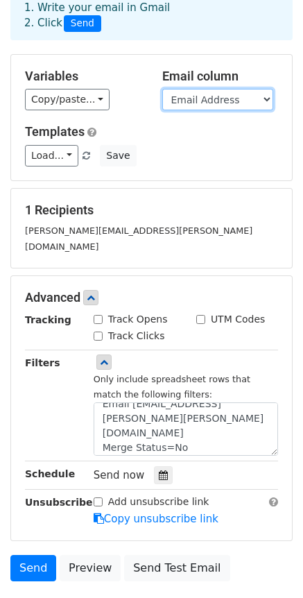
click at [225, 89] on select "Timestamp Email Address Email Grade Part of the Day Subject 2.1 Achieving Expec…" at bounding box center [217, 99] width 111 height 21
select select "Email"
click at [162, 89] on select "Timestamp Email Address Email Grade Part of the Day Subject 2.1 Achieving Expec…" at bounding box center [217, 99] width 111 height 21
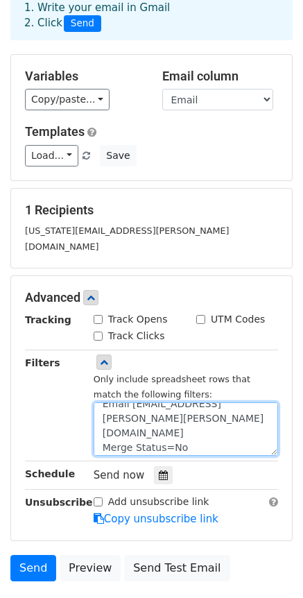
click at [198, 413] on textarea "Email Address=rehn.keeton@clevelandisd.org Merge Status=No" at bounding box center [186, 428] width 184 height 53
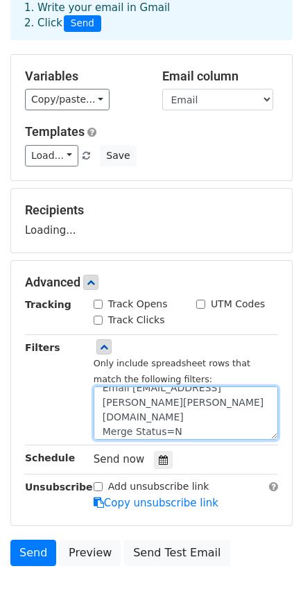
type textarea "Email Address=rehn.keeton@clevelandisd.org Merge Status=No"
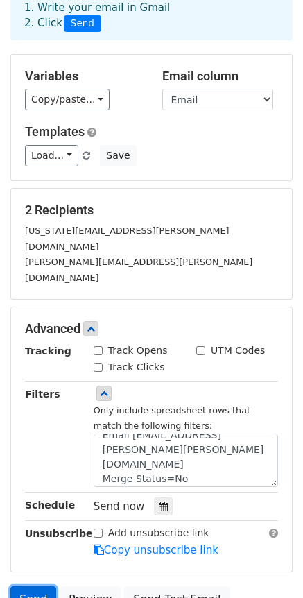
click at [34, 586] on link "Send" at bounding box center [33, 599] width 46 height 26
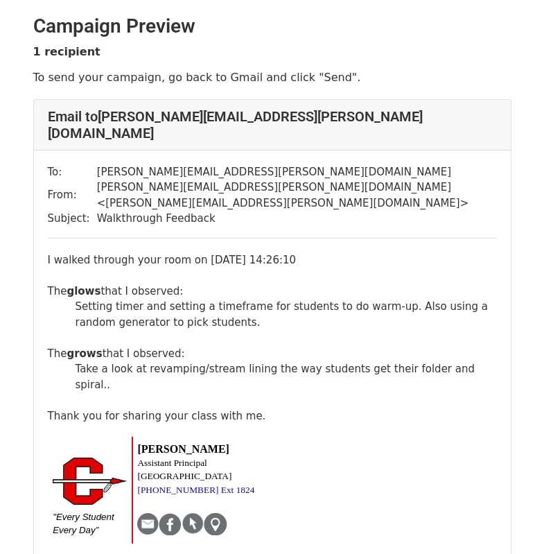
click at [42, 546] on body "Campaign Preview 1 recipient To send your campaign, go back to Gmail and click …" at bounding box center [272, 314] width 544 height 628
